Goal: Navigation & Orientation: Understand site structure

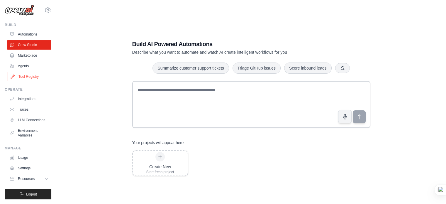
click at [23, 72] on link "Tool Registry" at bounding box center [30, 76] width 44 height 9
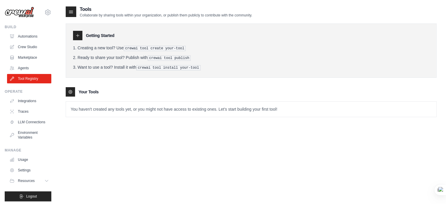
scroll to position [6, 0]
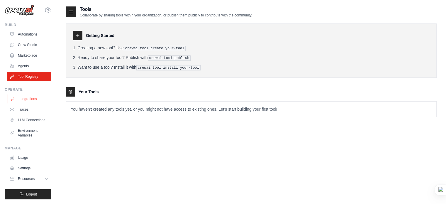
click at [25, 98] on link "Integrations" at bounding box center [30, 98] width 44 height 9
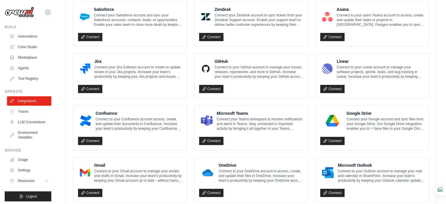
scroll to position [344, 0]
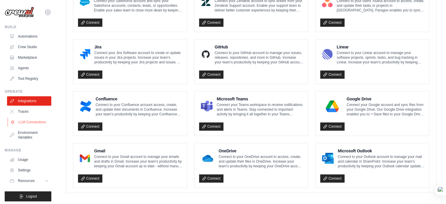
click at [23, 127] on link "LLM Connections" at bounding box center [30, 121] width 44 height 9
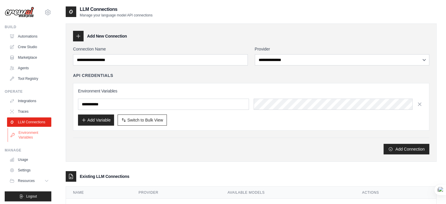
click at [20, 140] on link "Environment Variables" at bounding box center [30, 135] width 44 height 14
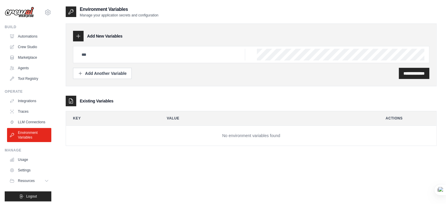
click at [17, 14] on img at bounding box center [19, 12] width 29 height 11
click at [44, 14] on icon at bounding box center [47, 12] width 7 height 7
click at [33, 40] on link "Settings" at bounding box center [44, 39] width 52 height 11
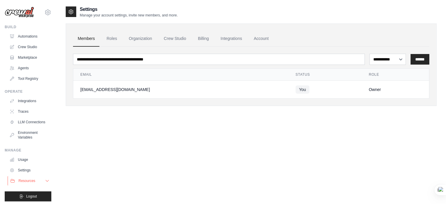
click at [38, 185] on button "Resources" at bounding box center [30, 180] width 44 height 9
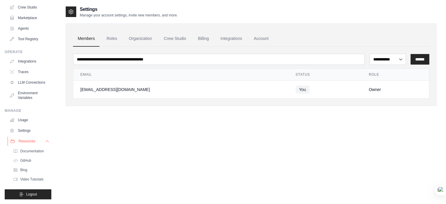
scroll to position [12, 0]
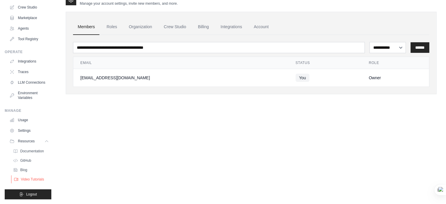
click at [26, 178] on span "Video Tutorials" at bounding box center [32, 179] width 23 height 5
click at [32, 149] on span "Documentation" at bounding box center [33, 151] width 24 height 5
